Goal: Transaction & Acquisition: Purchase product/service

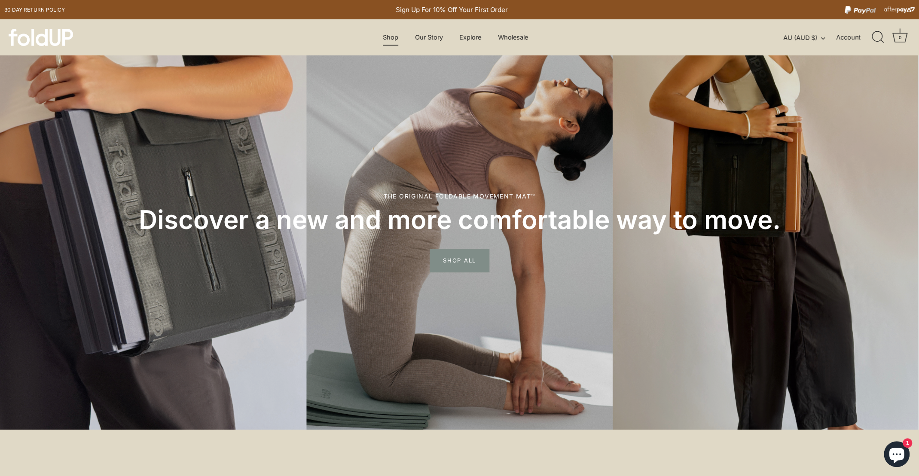
click at [392, 39] on link "Shop" at bounding box center [390, 37] width 30 height 16
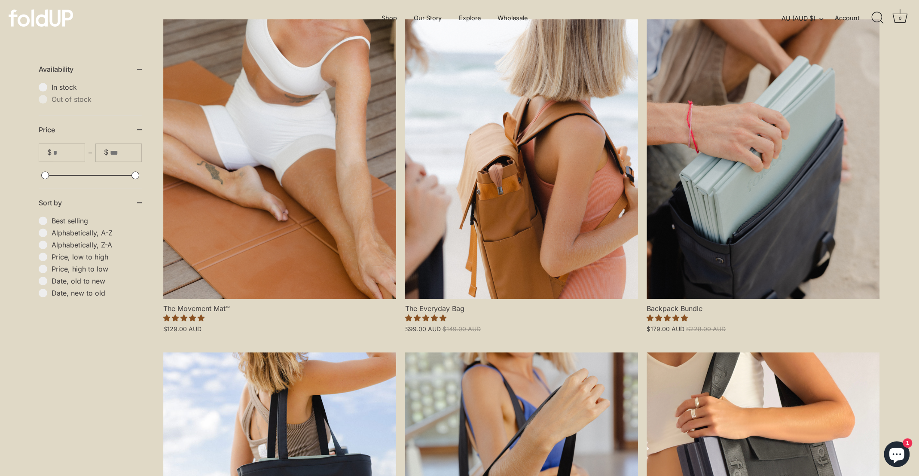
scroll to position [258, 0]
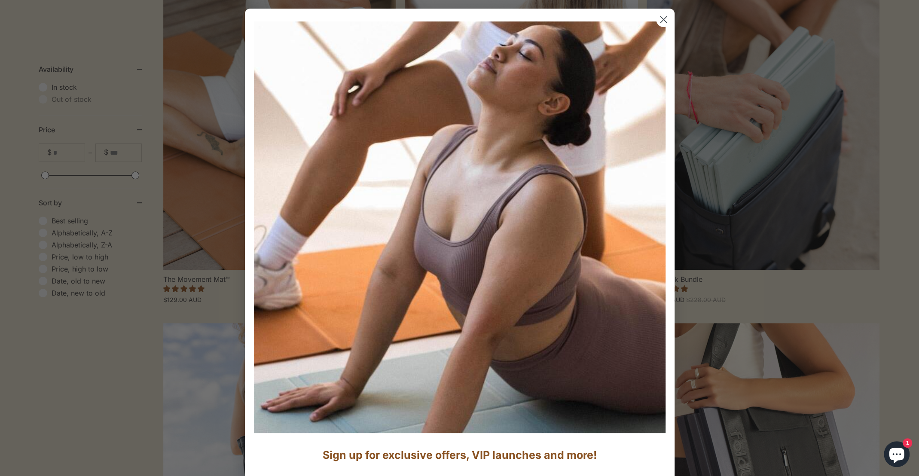
click at [658, 19] on circle "Close dialog" at bounding box center [663, 19] width 14 height 14
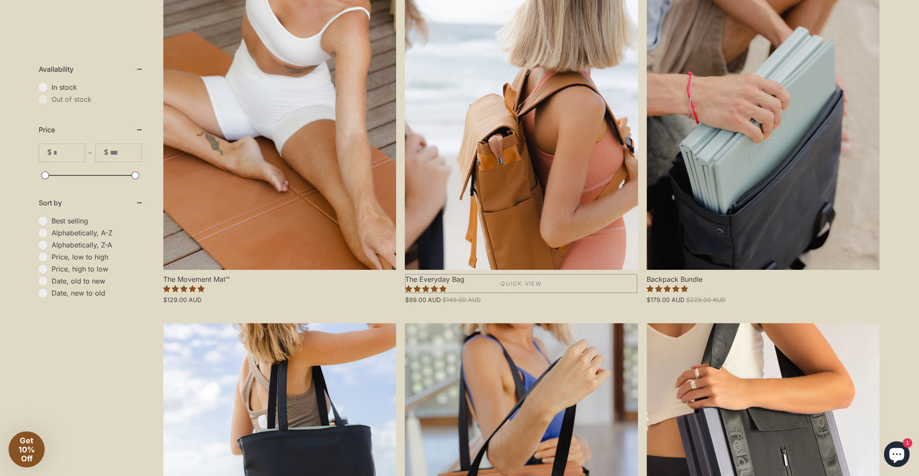
click at [502, 100] on link "The Everyday Bag" at bounding box center [521, 130] width 233 height 280
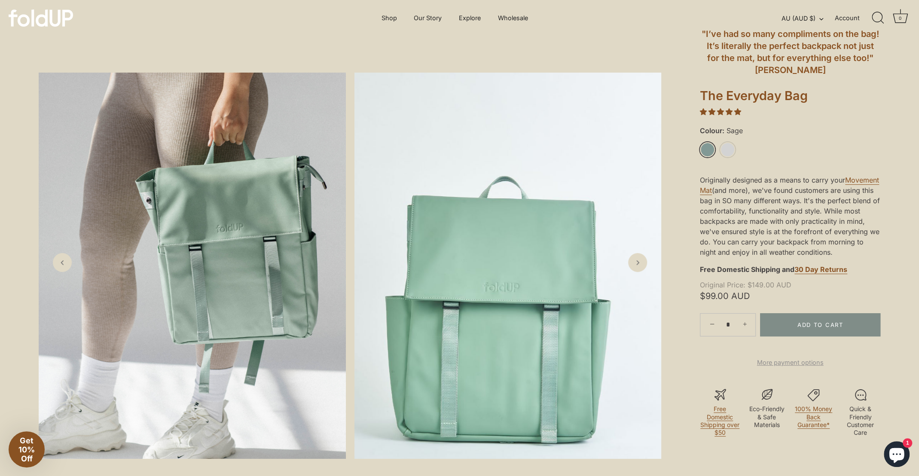
scroll to position [43, 0]
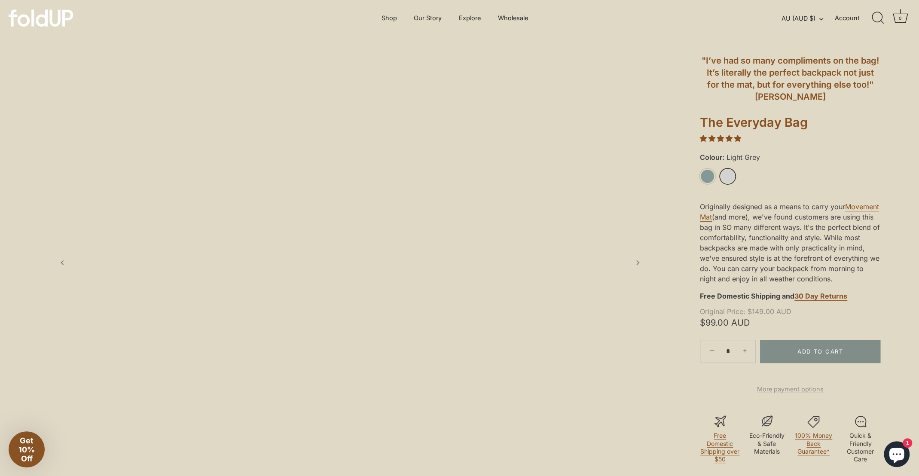
click at [725, 177] on link "Light Grey" at bounding box center [727, 176] width 15 height 15
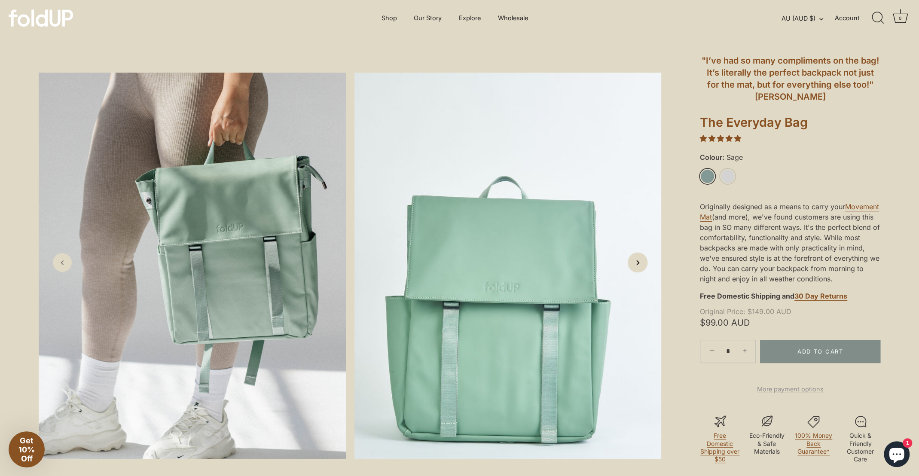
click at [641, 268] on link "Next slide" at bounding box center [638, 262] width 20 height 20
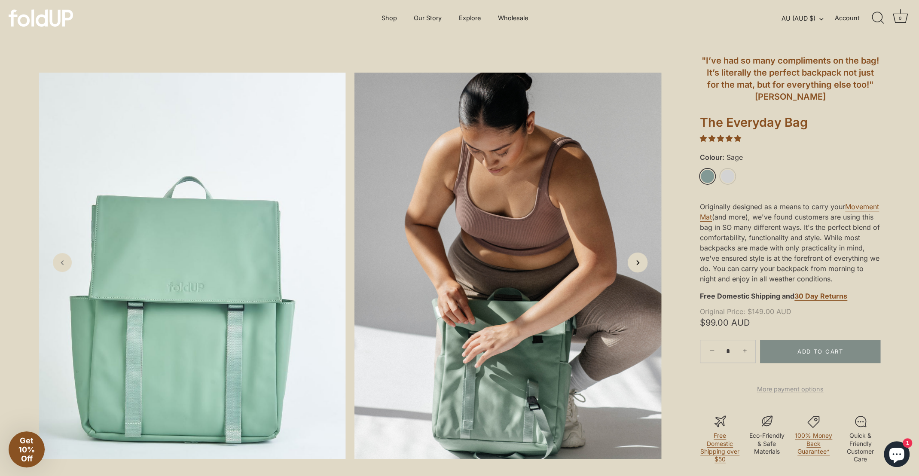
click at [641, 268] on link "Next slide" at bounding box center [638, 262] width 20 height 20
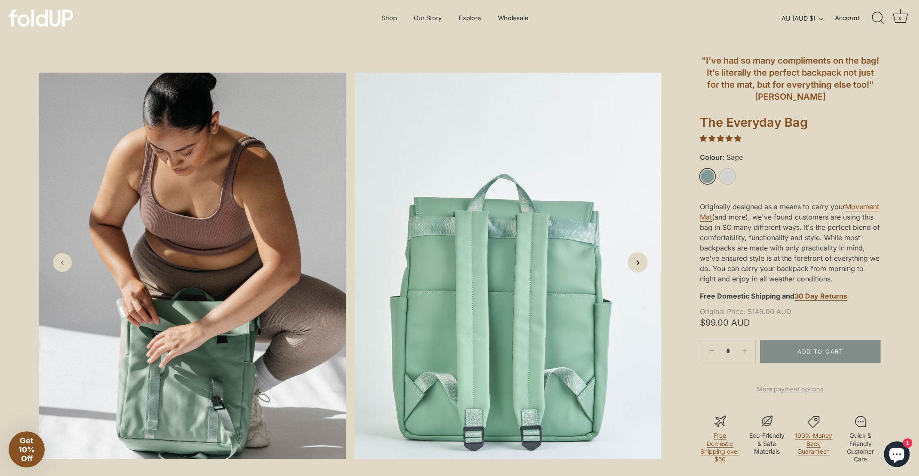
click at [641, 268] on link "Next slide" at bounding box center [638, 262] width 20 height 20
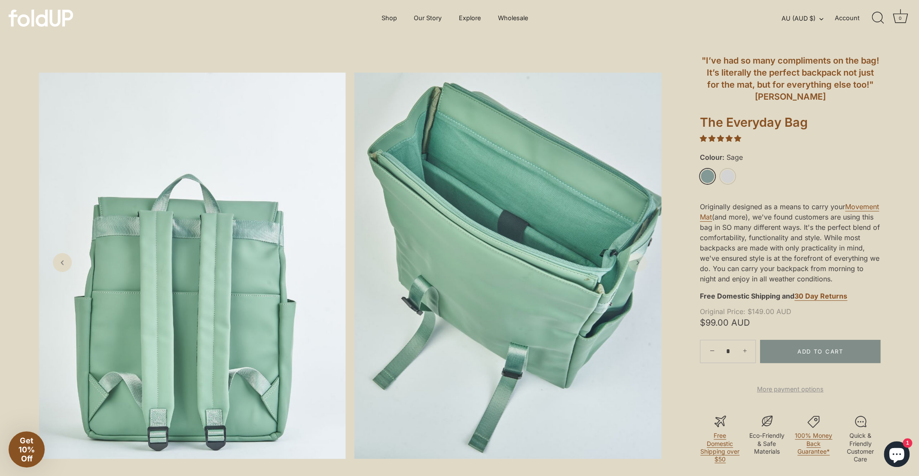
click at [640, 268] on link "Next slide" at bounding box center [637, 262] width 19 height 19
click at [635, 258] on icon "Next slide" at bounding box center [637, 262] width 9 height 9
click at [65, 263] on icon "Previous slide" at bounding box center [62, 262] width 9 height 9
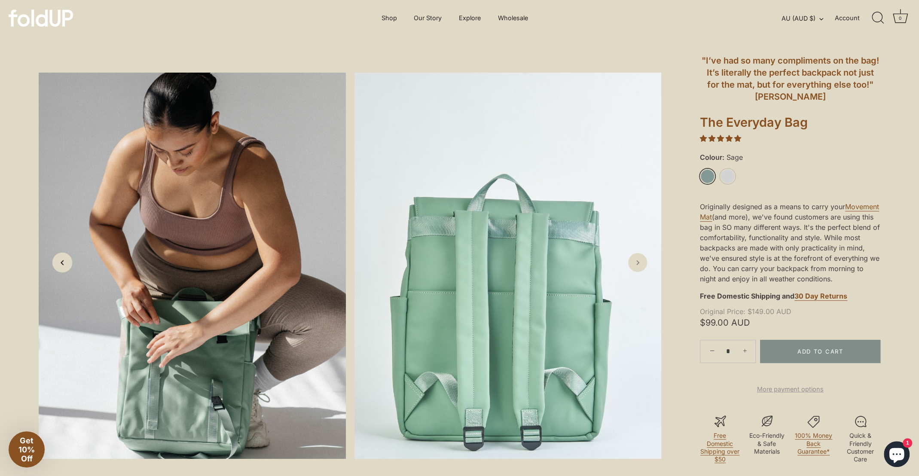
click at [65, 263] on icon "Previous slide" at bounding box center [62, 262] width 9 height 9
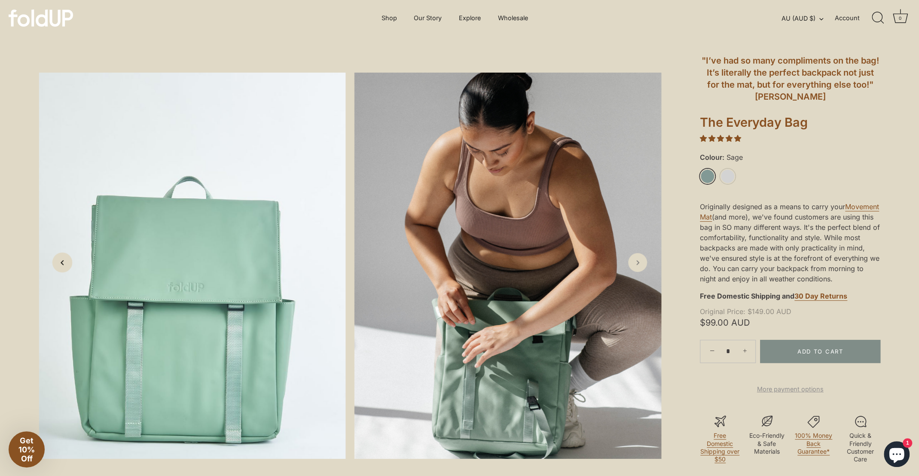
click at [65, 263] on icon "Previous slide" at bounding box center [62, 262] width 9 height 9
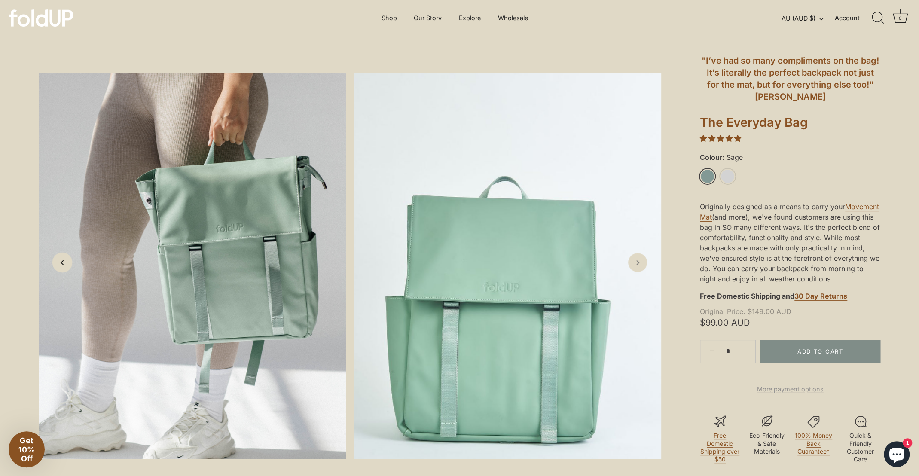
click at [65, 263] on icon "Previous slide" at bounding box center [62, 262] width 9 height 9
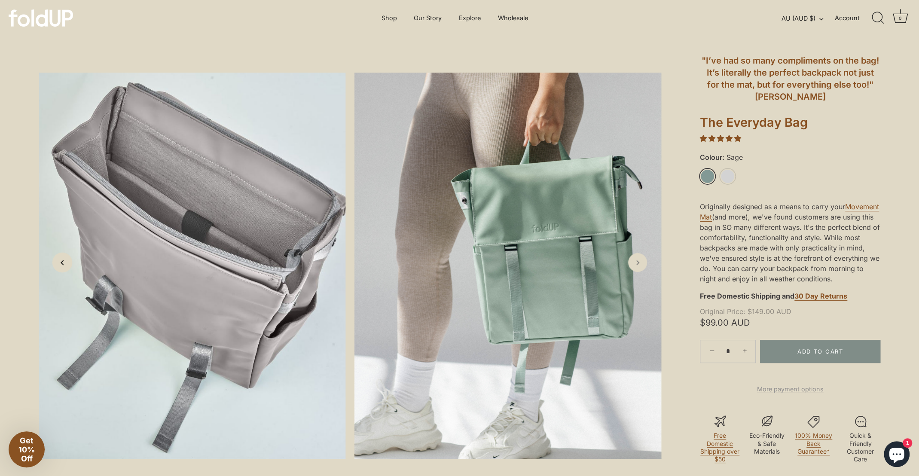
click at [65, 263] on icon "Previous slide" at bounding box center [62, 262] width 9 height 9
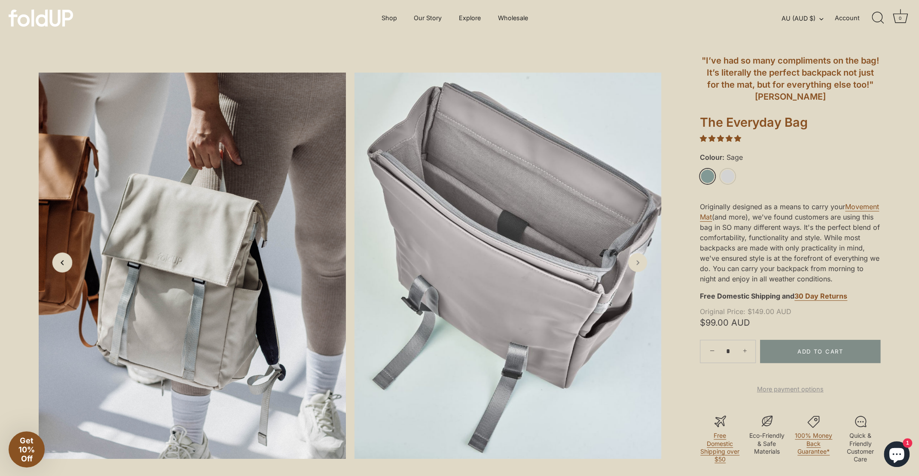
click at [65, 263] on icon "Previous slide" at bounding box center [62, 262] width 9 height 9
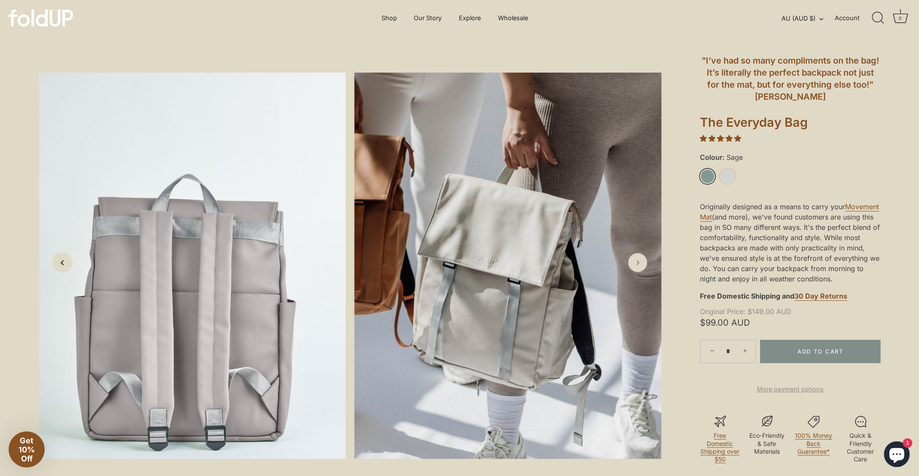
click at [65, 263] on icon "Previous slide" at bounding box center [62, 262] width 9 height 9
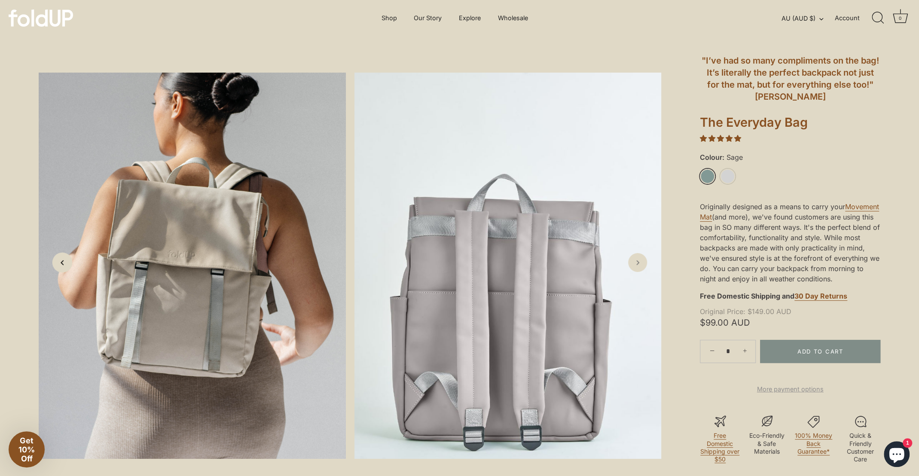
click at [65, 263] on icon "Previous slide" at bounding box center [62, 262] width 9 height 9
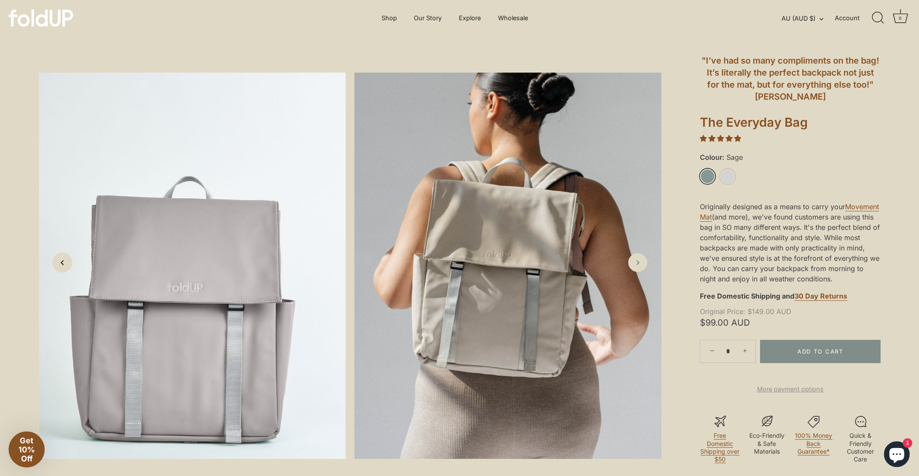
click at [65, 263] on icon "Previous slide" at bounding box center [62, 262] width 9 height 9
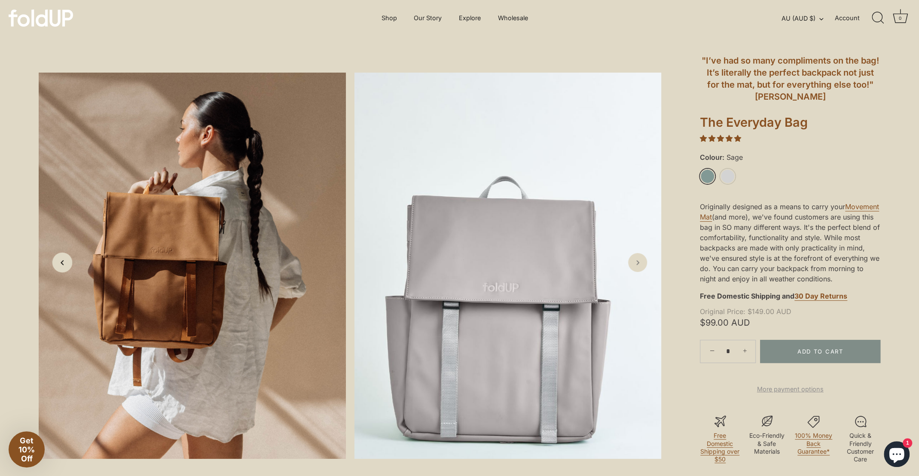
click at [65, 263] on icon "Previous slide" at bounding box center [62, 262] width 9 height 9
